Goal: Check status: Check status

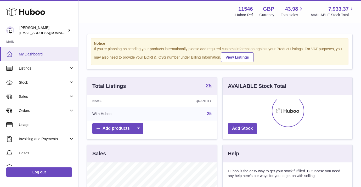
scroll to position [82, 130]
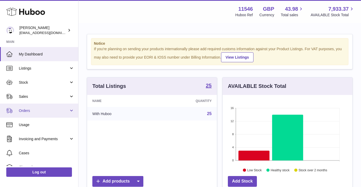
click at [45, 113] on span "Orders" at bounding box center [44, 110] width 50 height 5
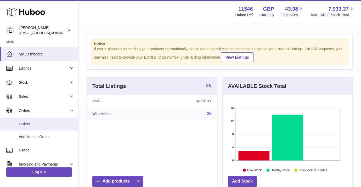
click at [39, 123] on span "Orders" at bounding box center [46, 124] width 55 height 5
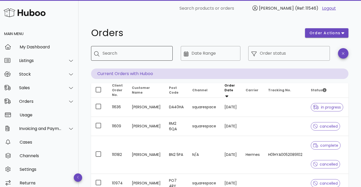
click at [128, 59] on div "Search" at bounding box center [136, 53] width 66 height 15
type input "**********"
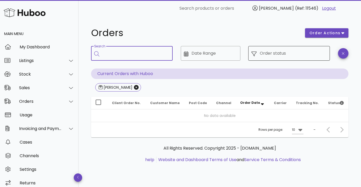
click at [268, 60] on div "Order status" at bounding box center [293, 53] width 67 height 15
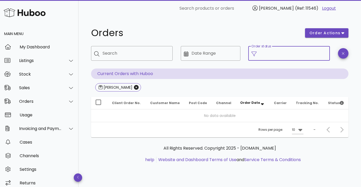
click at [269, 53] on input "Order status" at bounding box center [293, 53] width 67 height 8
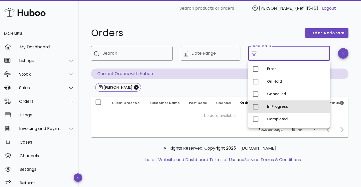
click at [268, 103] on div "In Progress" at bounding box center [296, 107] width 59 height 8
type input "**********"
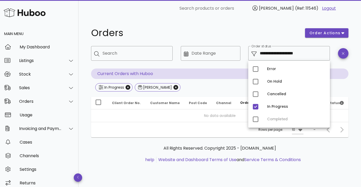
click at [210, 88] on div "In Progress tracey hodgson" at bounding box center [220, 87] width 258 height 9
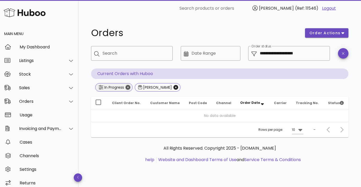
click at [127, 86] on icon "Close" at bounding box center [128, 87] width 5 height 5
click at [136, 87] on icon "Close" at bounding box center [136, 87] width 5 height 5
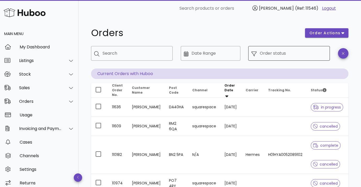
click at [268, 47] on div "Order status" at bounding box center [293, 53] width 67 height 15
click at [148, 54] on input "Search" at bounding box center [136, 53] width 66 height 8
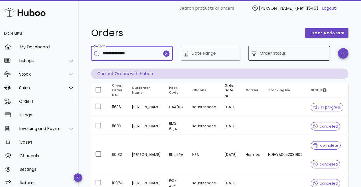
type input "**********"
click at [268, 53] on input "Order status" at bounding box center [293, 53] width 67 height 8
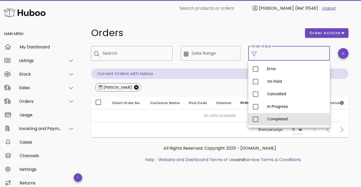
click at [269, 121] on div "Completed" at bounding box center [296, 119] width 59 height 4
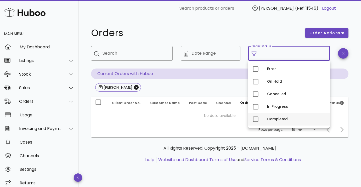
type input "**********"
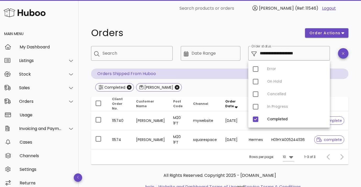
click at [144, 161] on div "Rows per page: 10 1-3 of 3" at bounding box center [220, 156] width 258 height 15
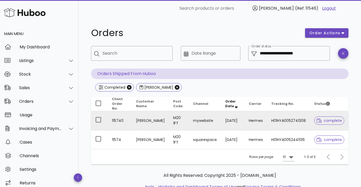
click at [173, 115] on td "M20 1FT" at bounding box center [179, 120] width 20 height 19
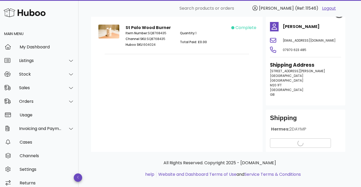
scroll to position [38, 0]
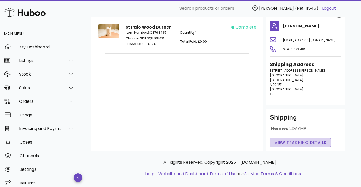
click at [284, 143] on span "View Tracking details" at bounding box center [301, 142] width 52 height 5
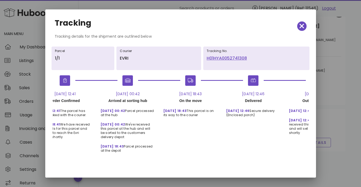
scroll to position [0, 29]
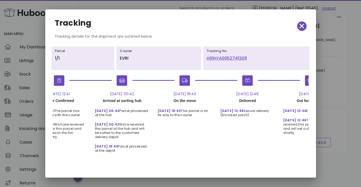
click at [319, 100] on div at bounding box center [180, 93] width 361 height 187
click at [302, 26] on icon "button" at bounding box center [302, 26] width 5 height 5
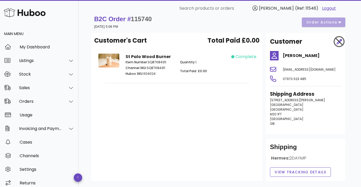
scroll to position [0, 0]
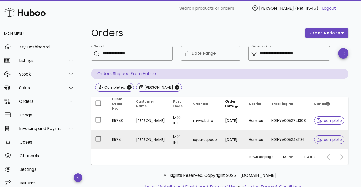
click at [163, 138] on td "Tracey Hodgson" at bounding box center [150, 139] width 37 height 19
